Goal: Find specific page/section: Find specific page/section

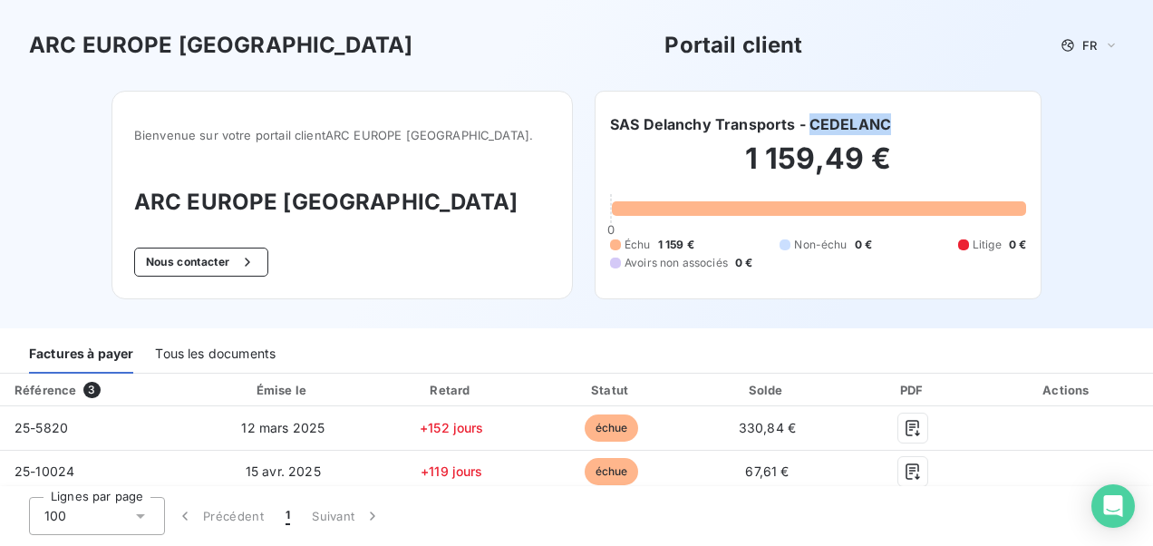
drag, startPoint x: 884, startPoint y: 119, endPoint x: 804, endPoint y: 130, distance: 81.5
click at [804, 130] on div "SAS Delanchy Transports - CEDELANC" at bounding box center [818, 124] width 416 height 22
copy h6 "CEDELANC"
click at [892, 123] on div "SAS Delanchy Transports - CEDELANC" at bounding box center [818, 124] width 416 height 22
drag, startPoint x: 895, startPoint y: 121, endPoint x: 804, endPoint y: 121, distance: 91.5
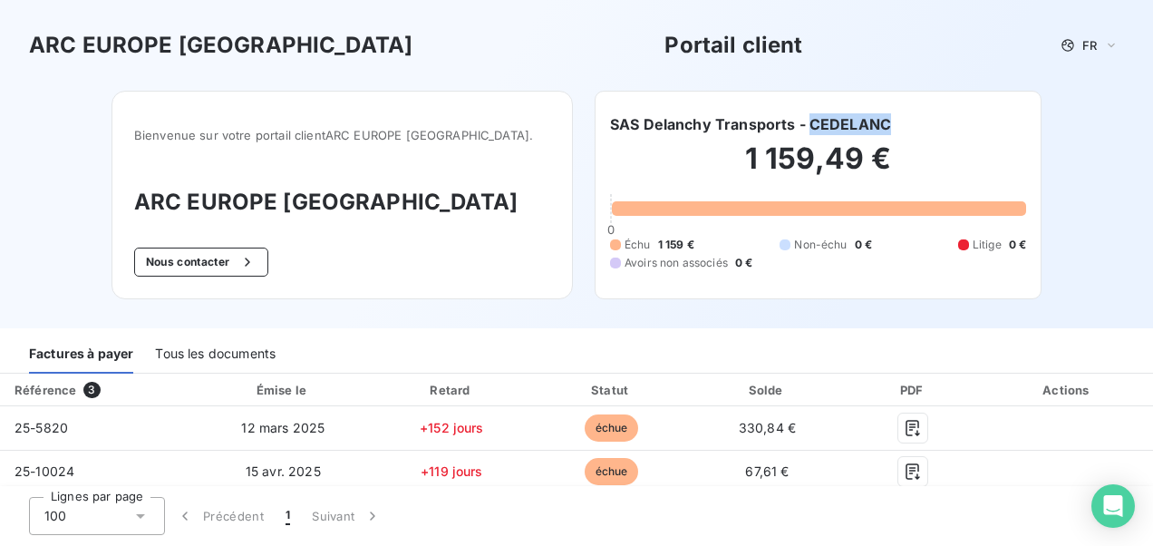
click at [804, 121] on div "SAS Delanchy Transports - CEDELANC" at bounding box center [818, 124] width 416 height 22
drag, startPoint x: 804, startPoint y: 121, endPoint x: 853, endPoint y: 127, distance: 49.2
copy h6 "CEDELANC"
